Goal: Task Accomplishment & Management: Manage account settings

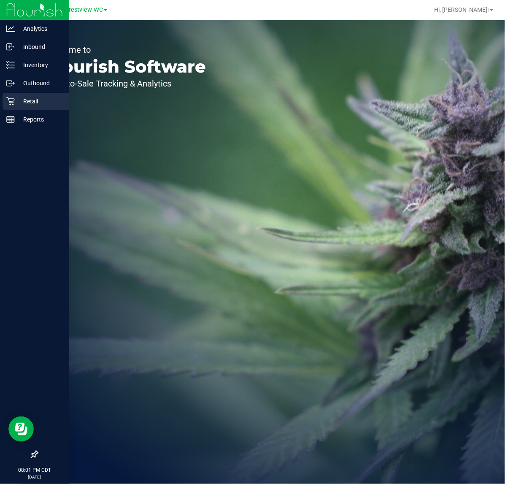
click at [17, 100] on p "Retail" at bounding box center [40, 101] width 51 height 10
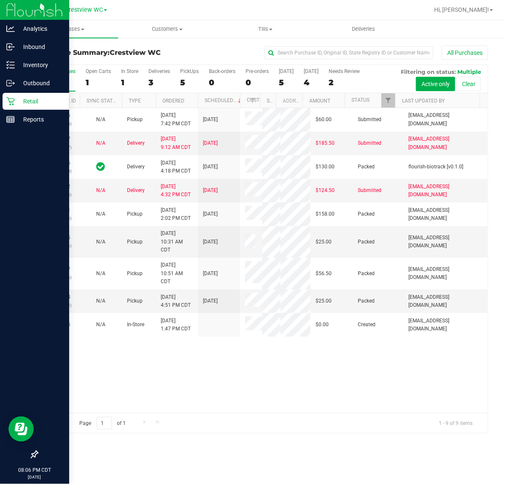
scroll to position [27, 0]
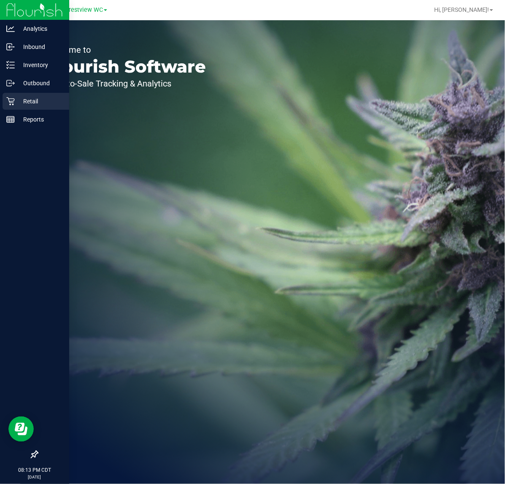
click at [37, 98] on p "Retail" at bounding box center [40, 101] width 51 height 10
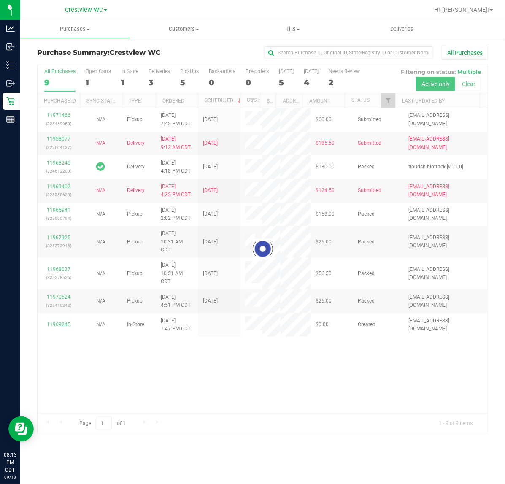
click at [185, 79] on div at bounding box center [263, 249] width 450 height 368
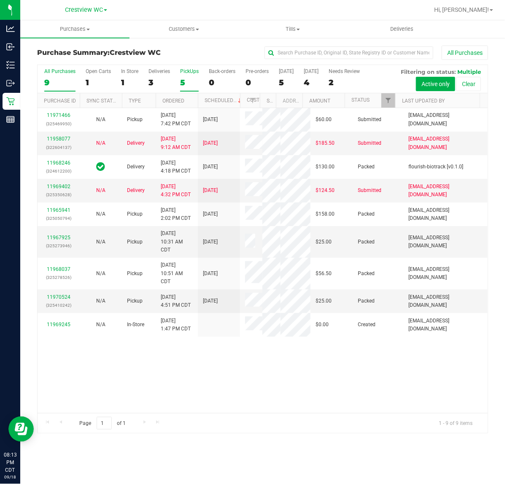
click at [182, 83] on div "5" at bounding box center [189, 83] width 19 height 10
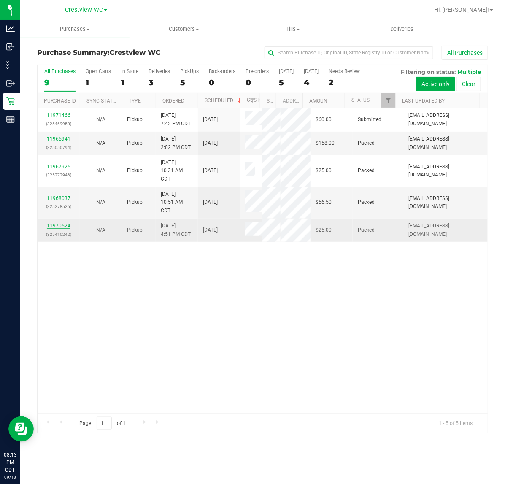
click at [67, 228] on link "11970524" at bounding box center [59, 226] width 24 height 6
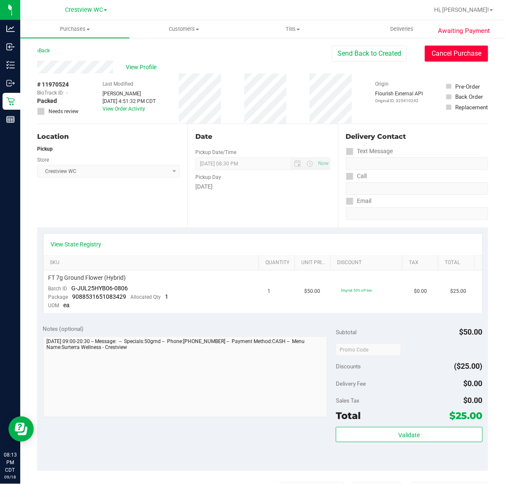
click at [441, 51] on button "Cancel Purchase" at bounding box center [456, 54] width 63 height 16
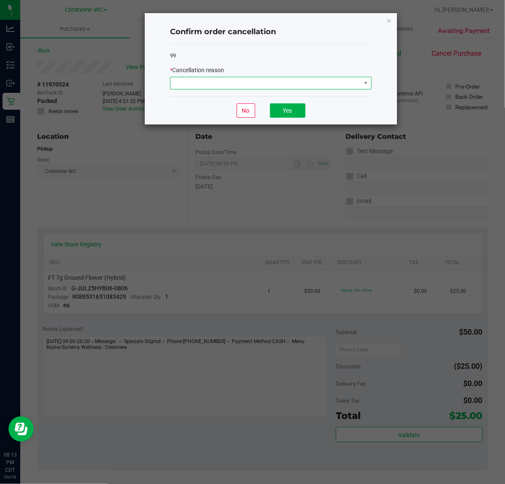
click at [260, 84] on span at bounding box center [266, 83] width 190 height 12
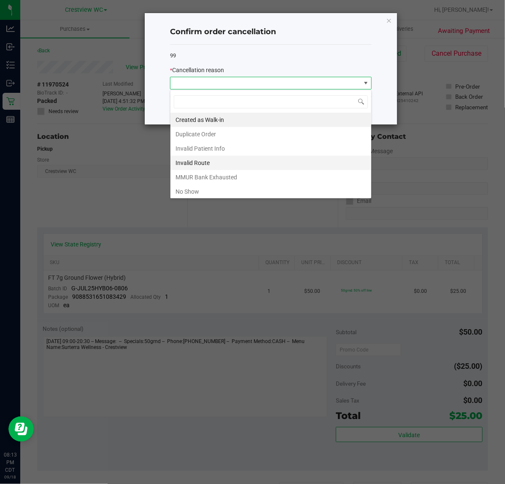
scroll to position [13, 201]
click at [203, 195] on li "No Show" at bounding box center [271, 191] width 201 height 14
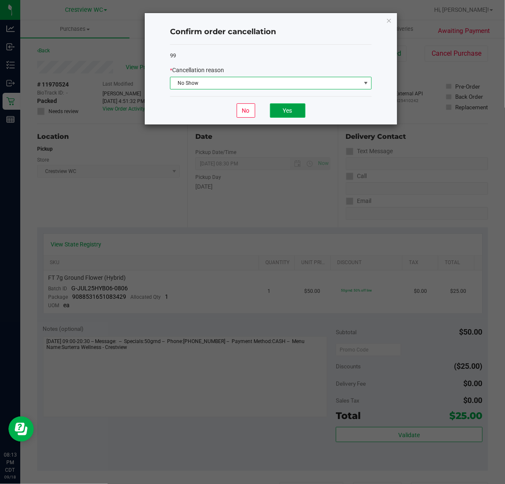
click at [287, 118] on button "Yes" at bounding box center [287, 110] width 35 height 14
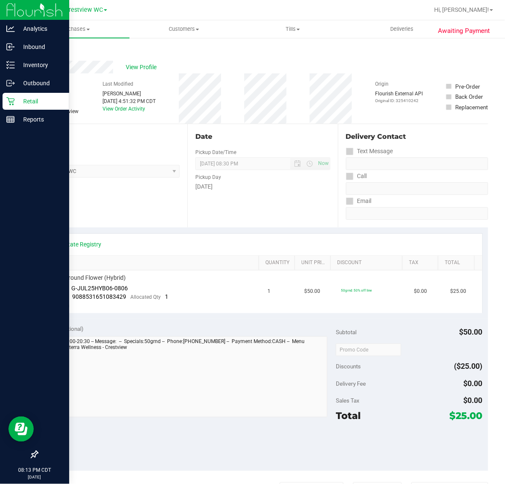
click at [18, 97] on p "Retail" at bounding box center [40, 101] width 51 height 10
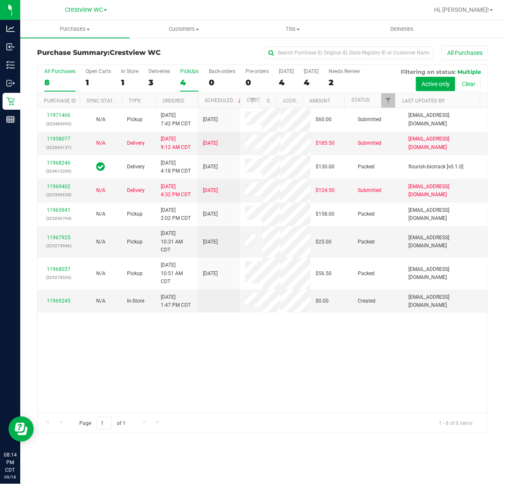
click at [186, 74] on div "PickUps" at bounding box center [189, 71] width 19 height 6
click at [0, 0] on input "PickUps 4" at bounding box center [0, 0] width 0 height 0
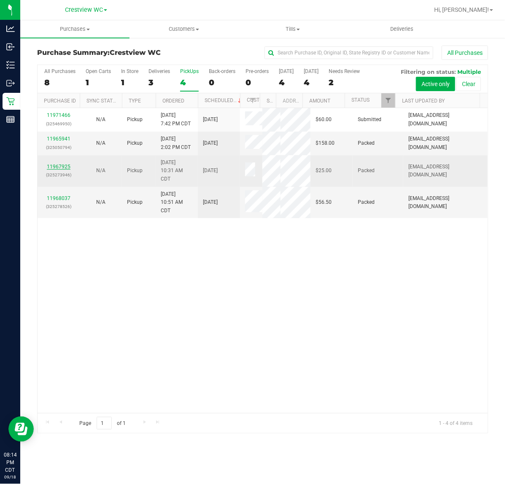
click at [56, 167] on link "11967925" at bounding box center [59, 167] width 24 height 6
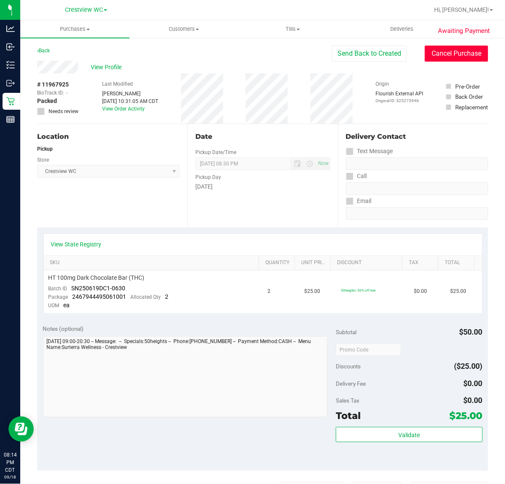
click at [441, 50] on button "Cancel Purchase" at bounding box center [456, 54] width 63 height 16
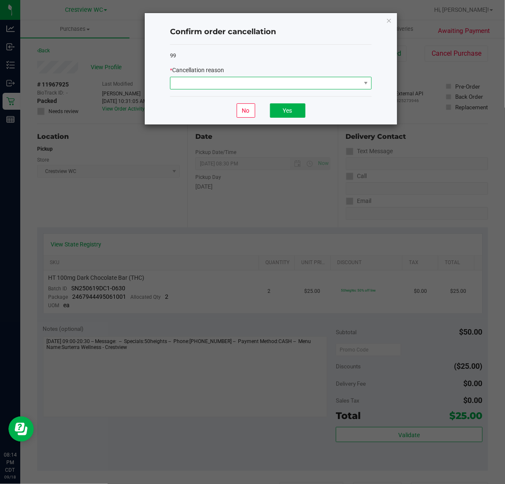
click at [298, 81] on span at bounding box center [266, 83] width 190 height 12
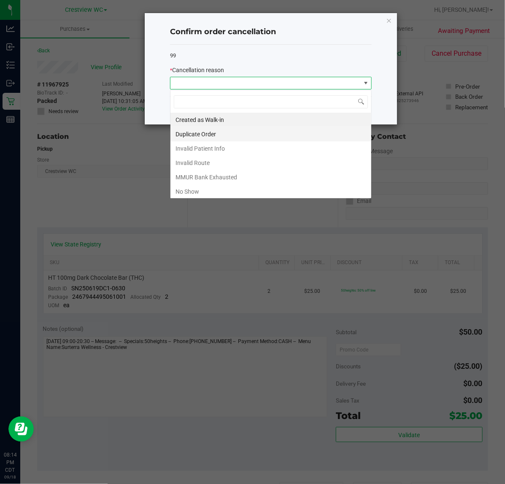
scroll to position [13, 201]
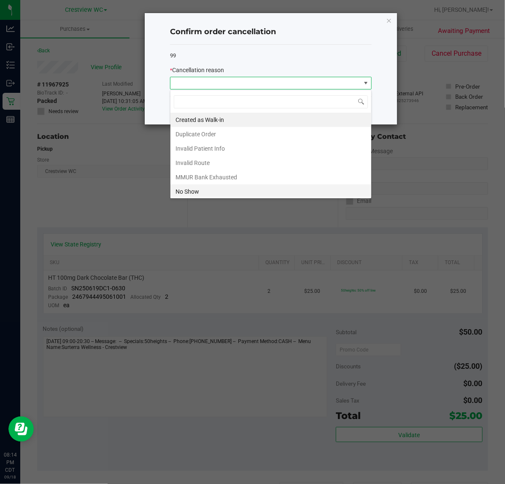
click at [190, 190] on li "No Show" at bounding box center [271, 191] width 201 height 14
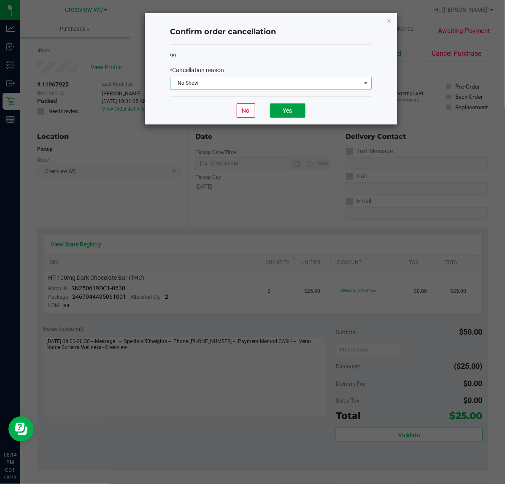
click at [280, 109] on button "Yes" at bounding box center [287, 110] width 35 height 14
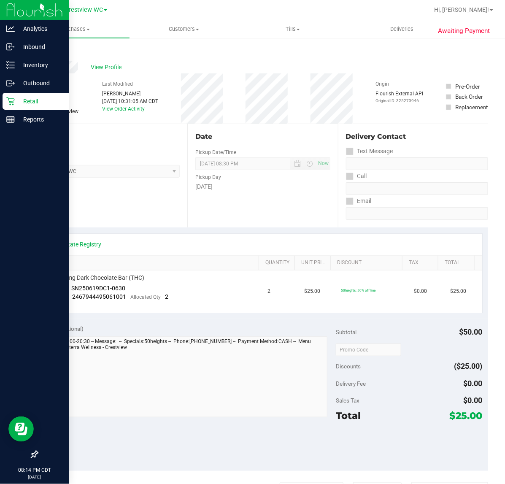
click at [15, 98] on div "Retail" at bounding box center [36, 101] width 67 height 17
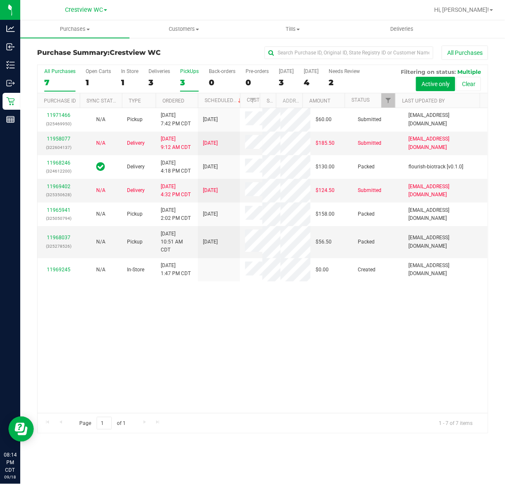
click at [186, 76] on label "PickUps 3" at bounding box center [189, 79] width 19 height 23
click at [0, 0] on input "PickUps 3" at bounding box center [0, 0] width 0 height 0
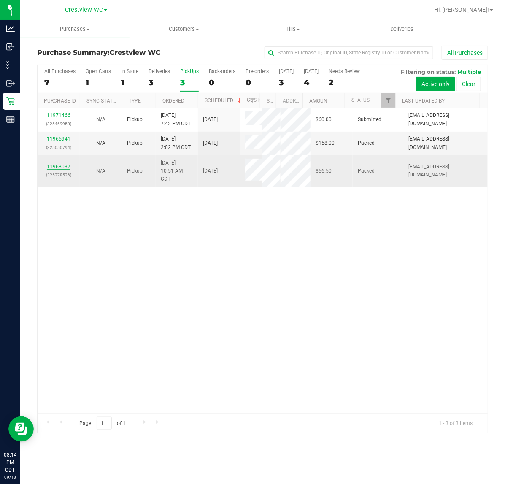
click at [64, 167] on link "11968037" at bounding box center [59, 167] width 24 height 6
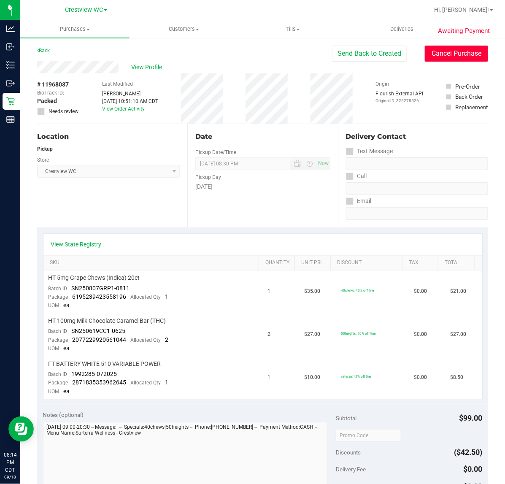
click at [454, 51] on button "Cancel Purchase" at bounding box center [456, 54] width 63 height 16
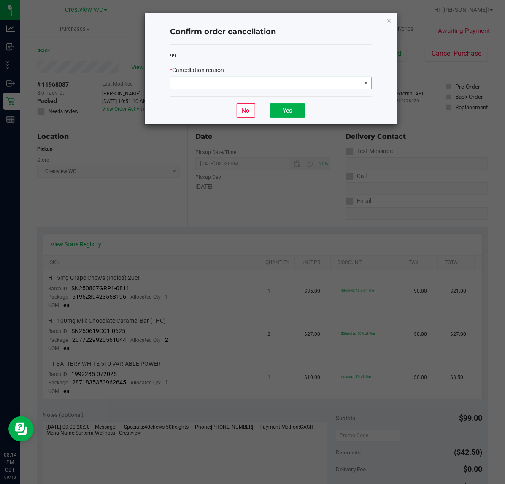
click at [246, 86] on span at bounding box center [266, 83] width 190 height 12
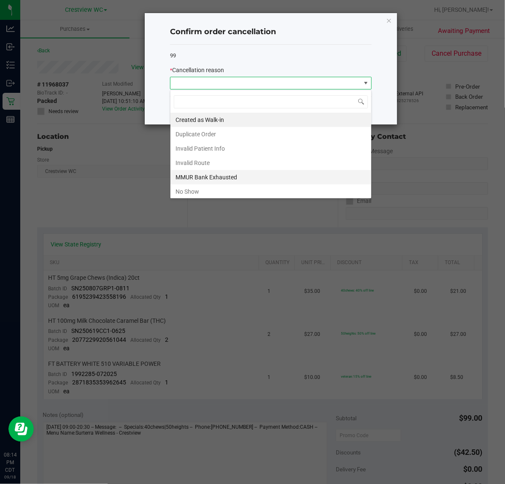
scroll to position [13, 201]
click at [222, 185] on li "No Show" at bounding box center [271, 191] width 201 height 14
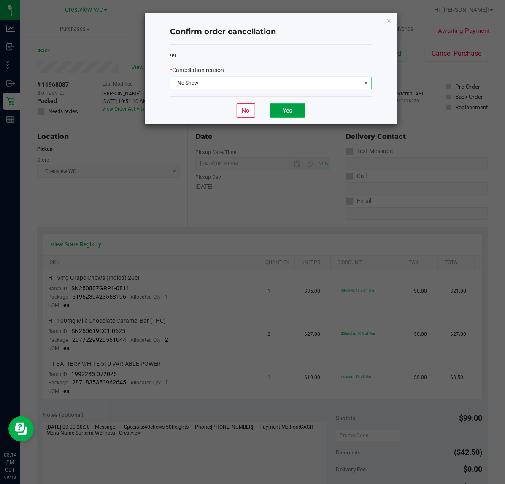
click at [294, 112] on button "Yes" at bounding box center [287, 110] width 35 height 14
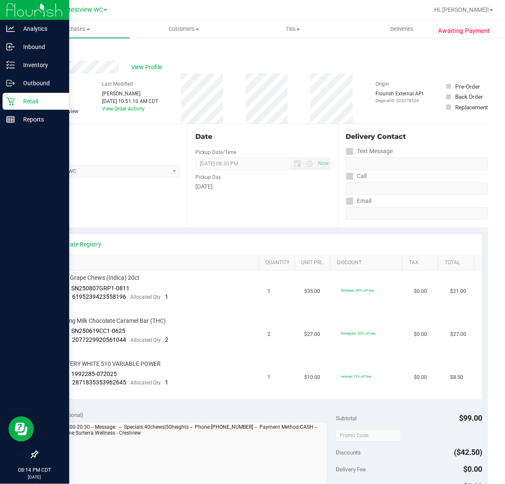
click at [18, 100] on p "Retail" at bounding box center [40, 101] width 51 height 10
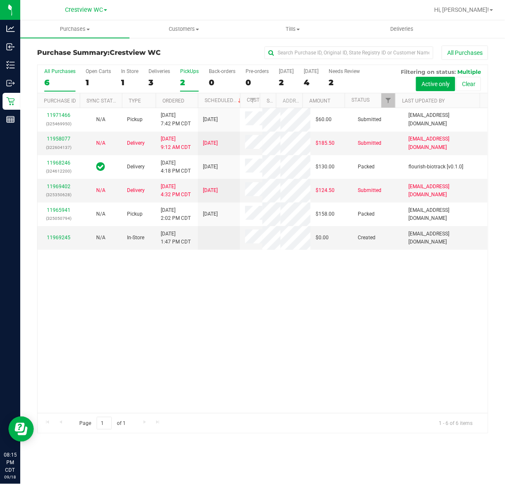
click at [186, 76] on label "PickUps 2" at bounding box center [189, 79] width 19 height 23
click at [0, 0] on input "PickUps 2" at bounding box center [0, 0] width 0 height 0
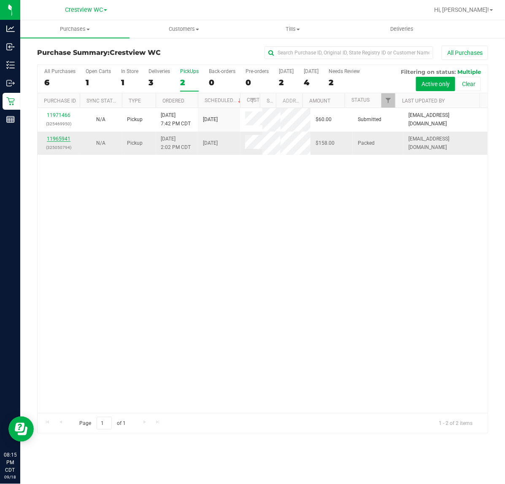
click at [51, 140] on link "11965941" at bounding box center [59, 139] width 24 height 6
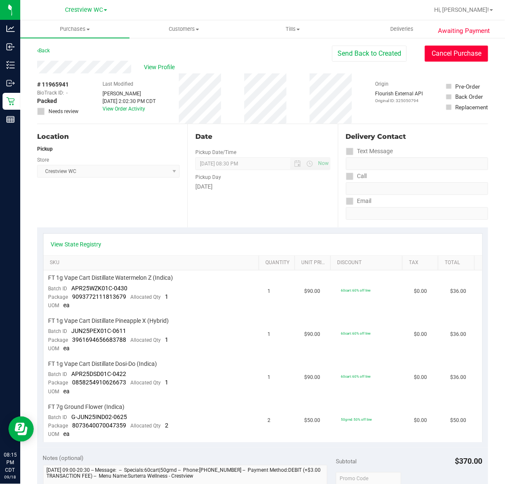
click at [436, 53] on button "Cancel Purchase" at bounding box center [456, 54] width 63 height 16
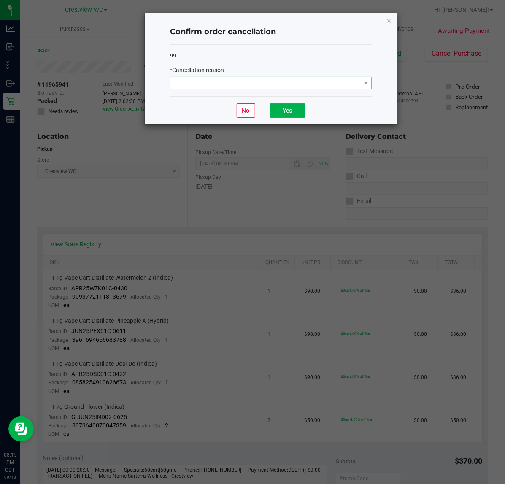
click at [309, 83] on span at bounding box center [266, 83] width 190 height 12
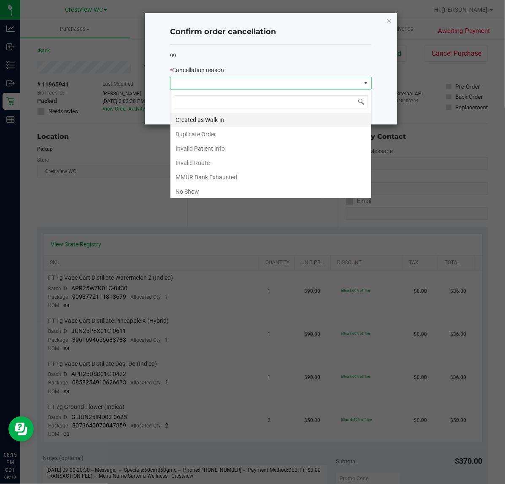
scroll to position [13, 201]
click at [196, 189] on li "No Show" at bounding box center [271, 191] width 201 height 14
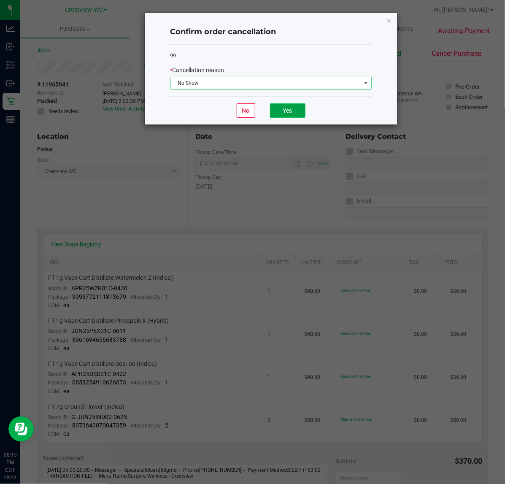
click at [286, 112] on button "Yes" at bounding box center [287, 110] width 35 height 14
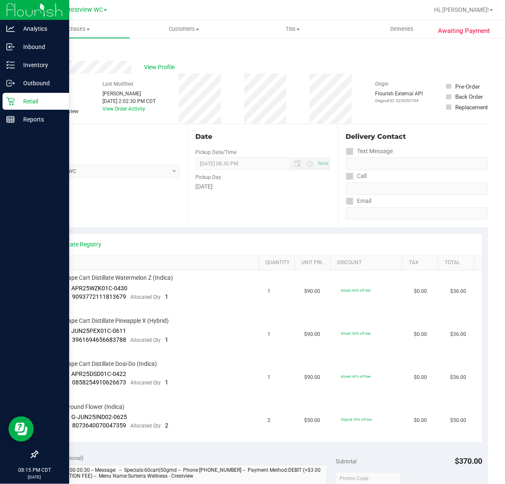
click at [22, 103] on p "Retail" at bounding box center [40, 101] width 51 height 10
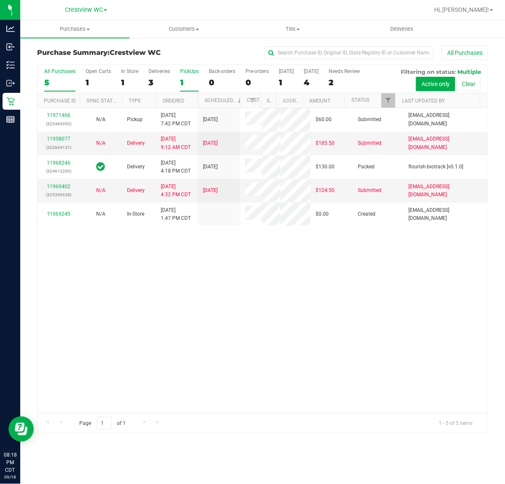
click at [187, 72] on div "PickUps" at bounding box center [189, 71] width 19 height 6
click at [0, 0] on input "PickUps 1" at bounding box center [0, 0] width 0 height 0
